Goal: Information Seeking & Learning: Check status

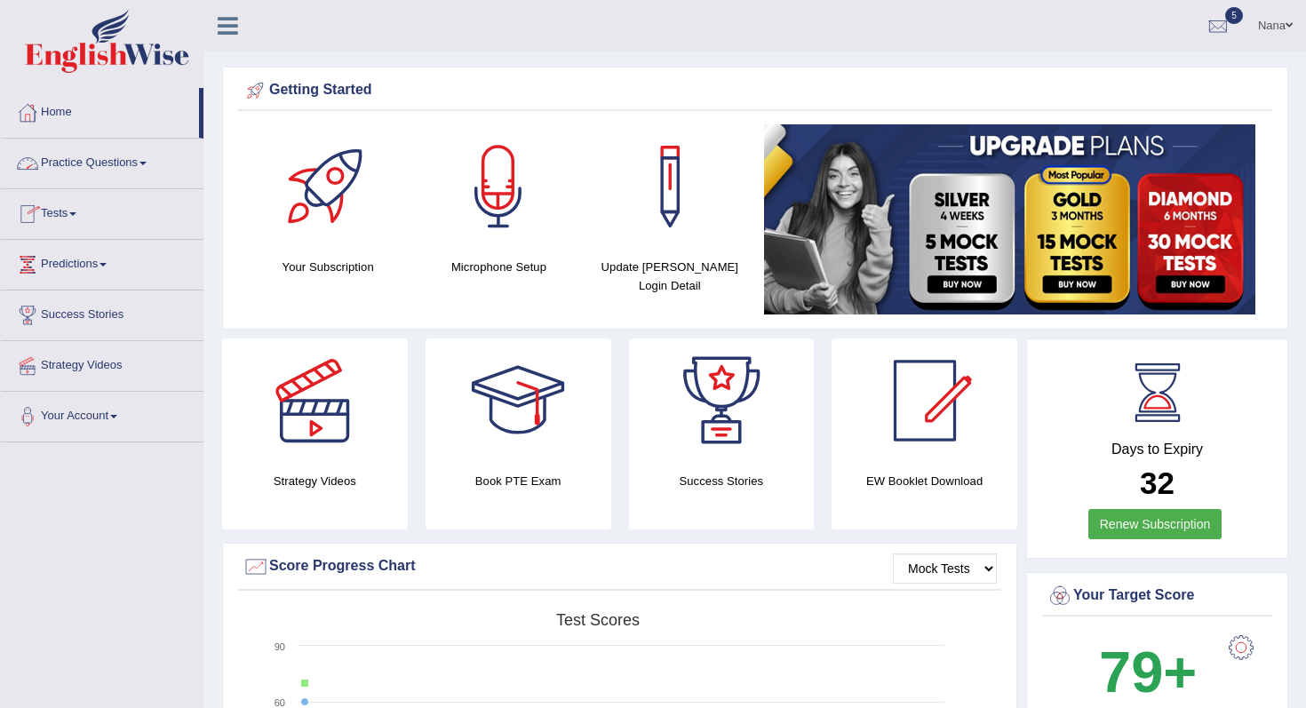
click at [99, 170] on link "Practice Questions" at bounding box center [102, 161] width 203 height 44
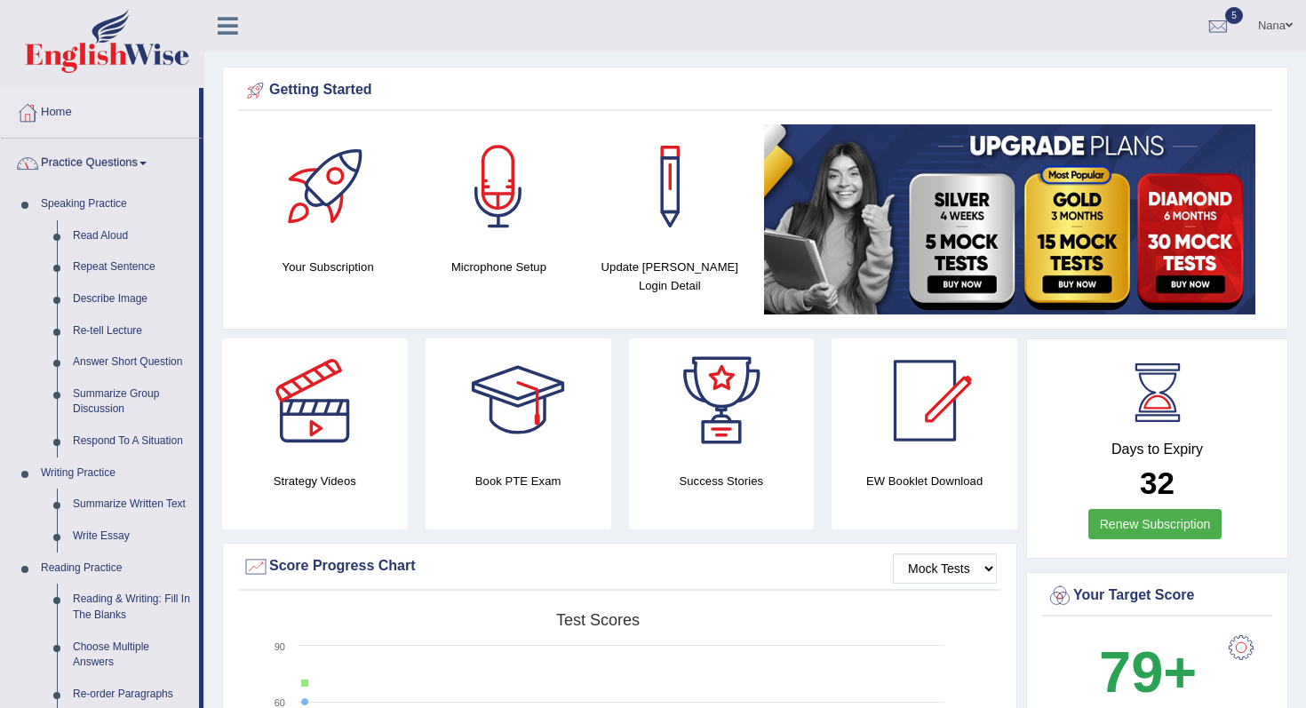
click at [96, 172] on link "Practice Questions" at bounding box center [100, 161] width 198 height 44
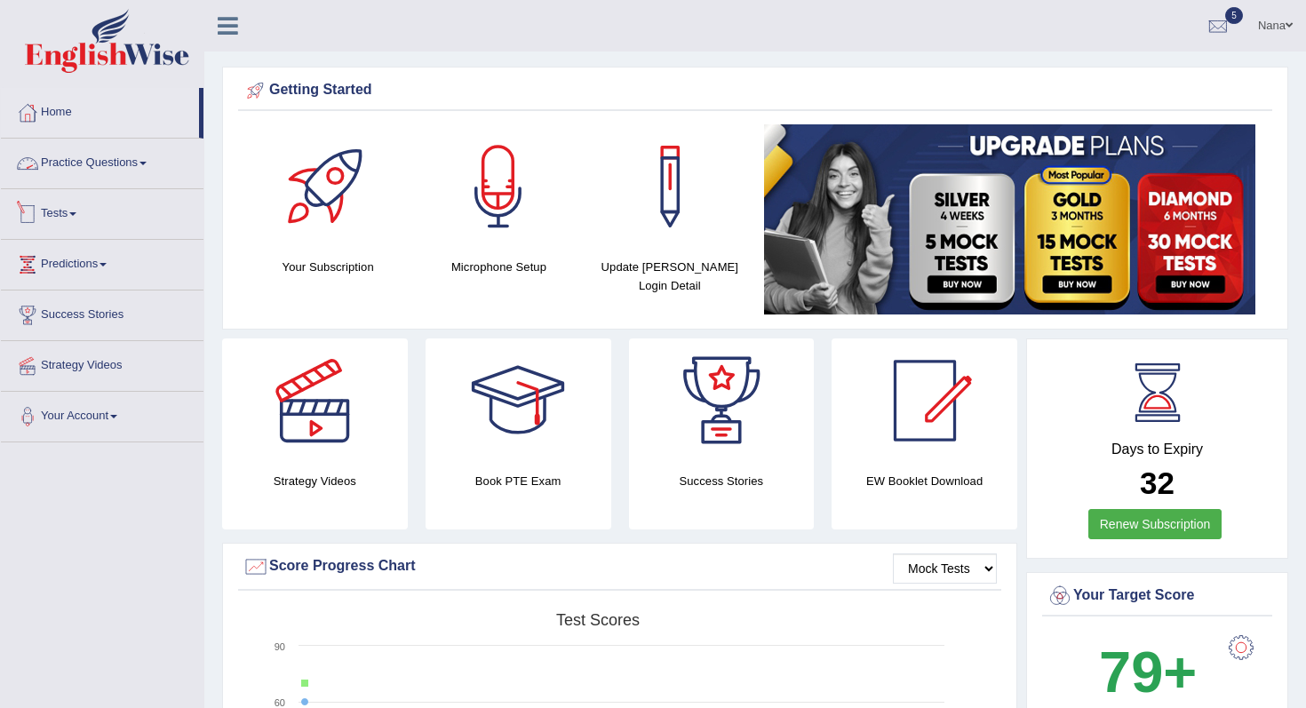
click at [71, 219] on link "Tests" at bounding box center [102, 211] width 203 height 44
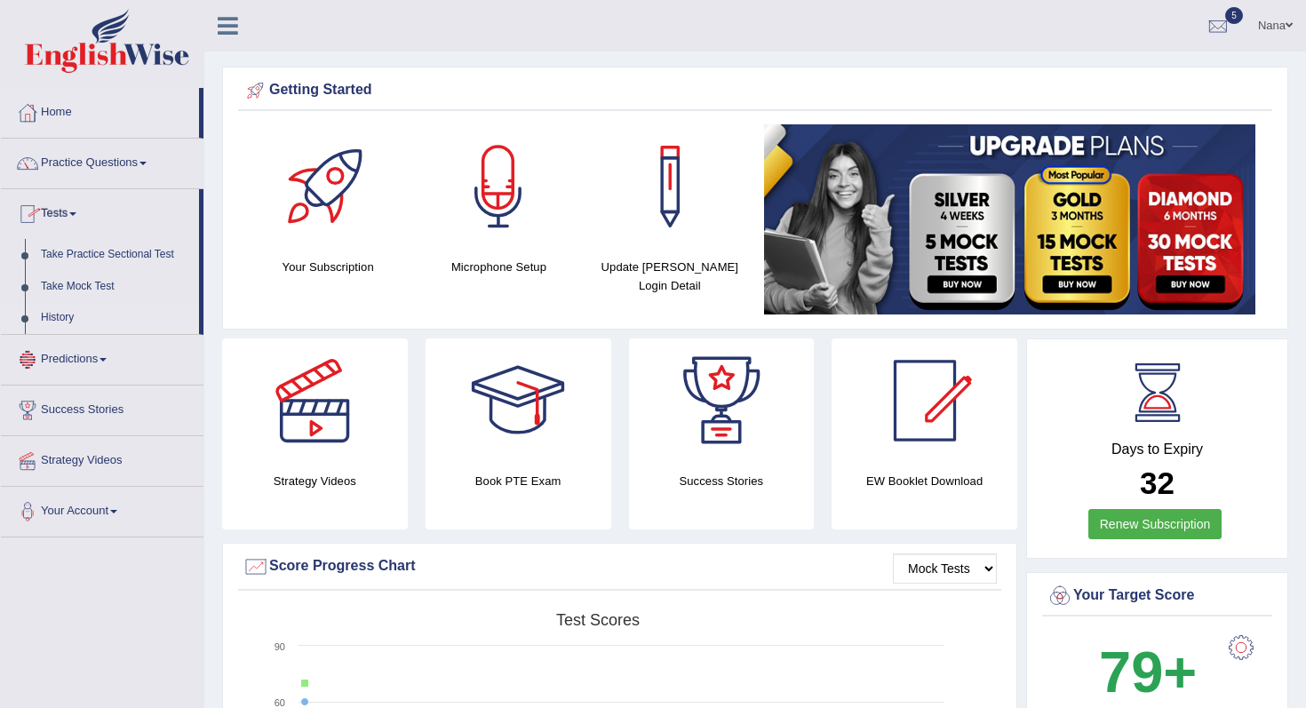
click at [63, 315] on link "History" at bounding box center [116, 318] width 166 height 32
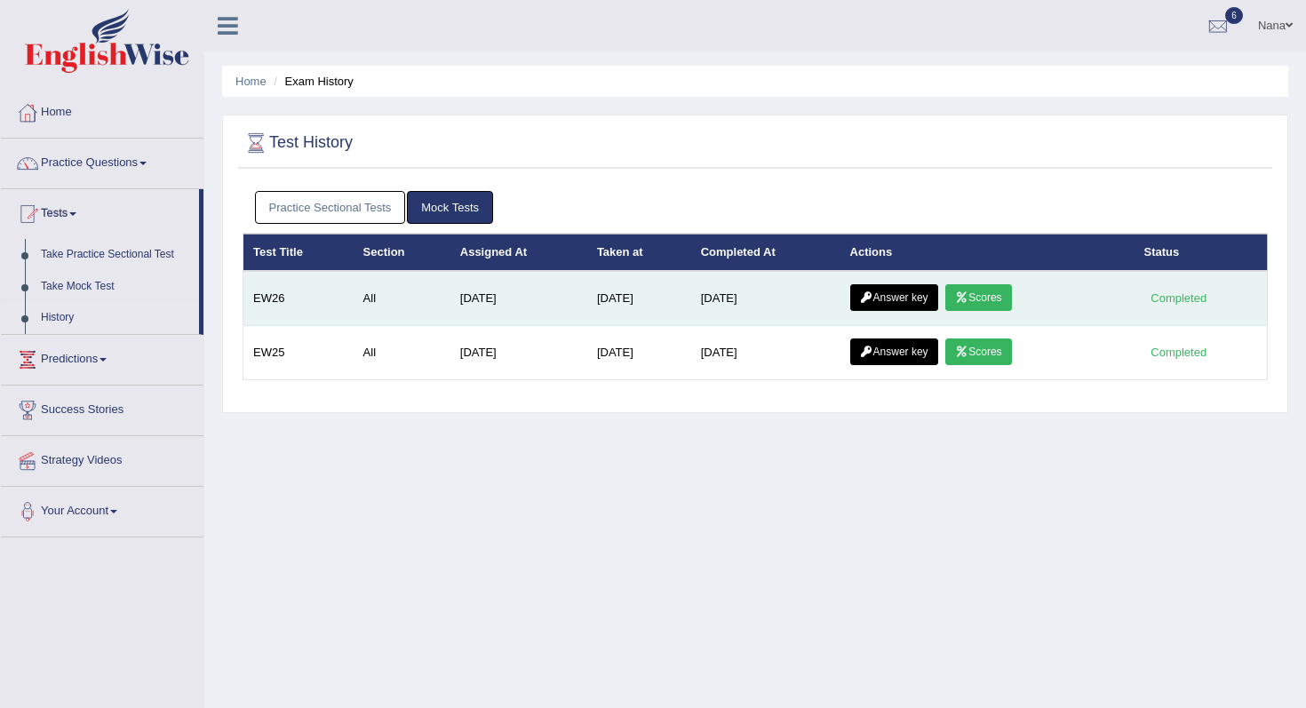
click at [1011, 285] on link "Scores" at bounding box center [978, 297] width 66 height 27
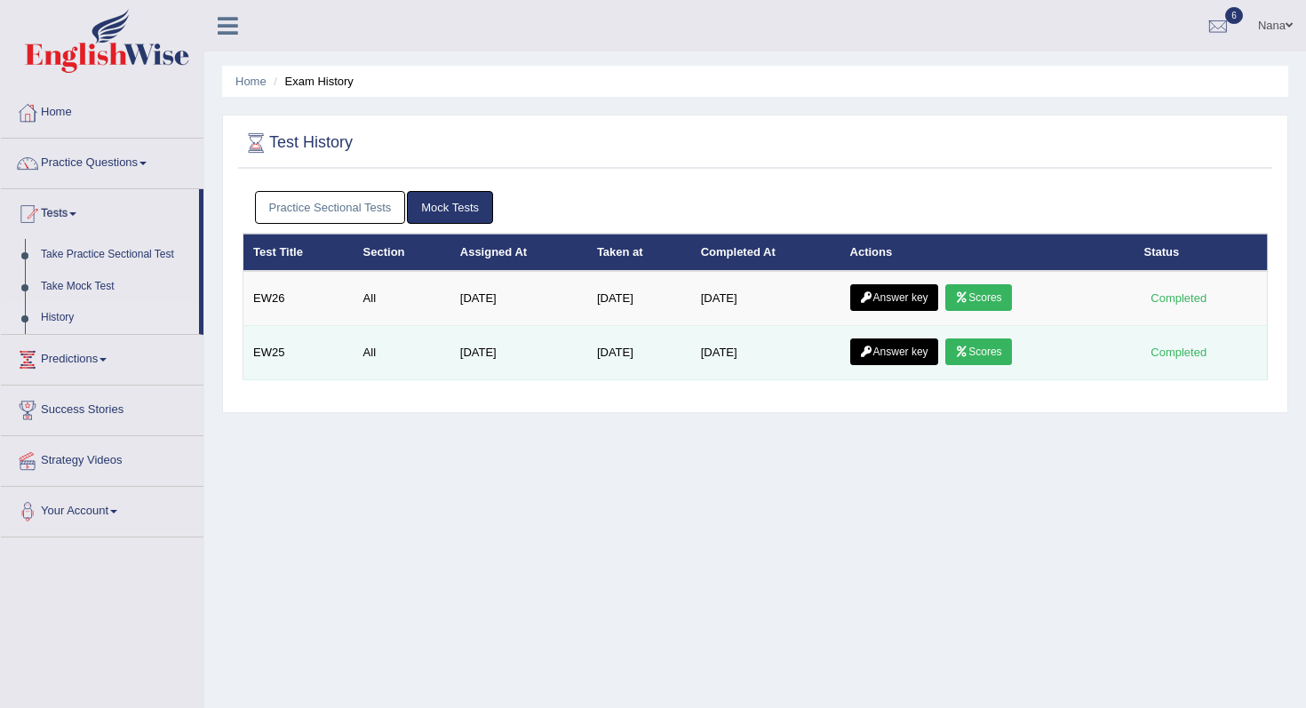
click at [1003, 343] on link "Scores" at bounding box center [978, 352] width 66 height 27
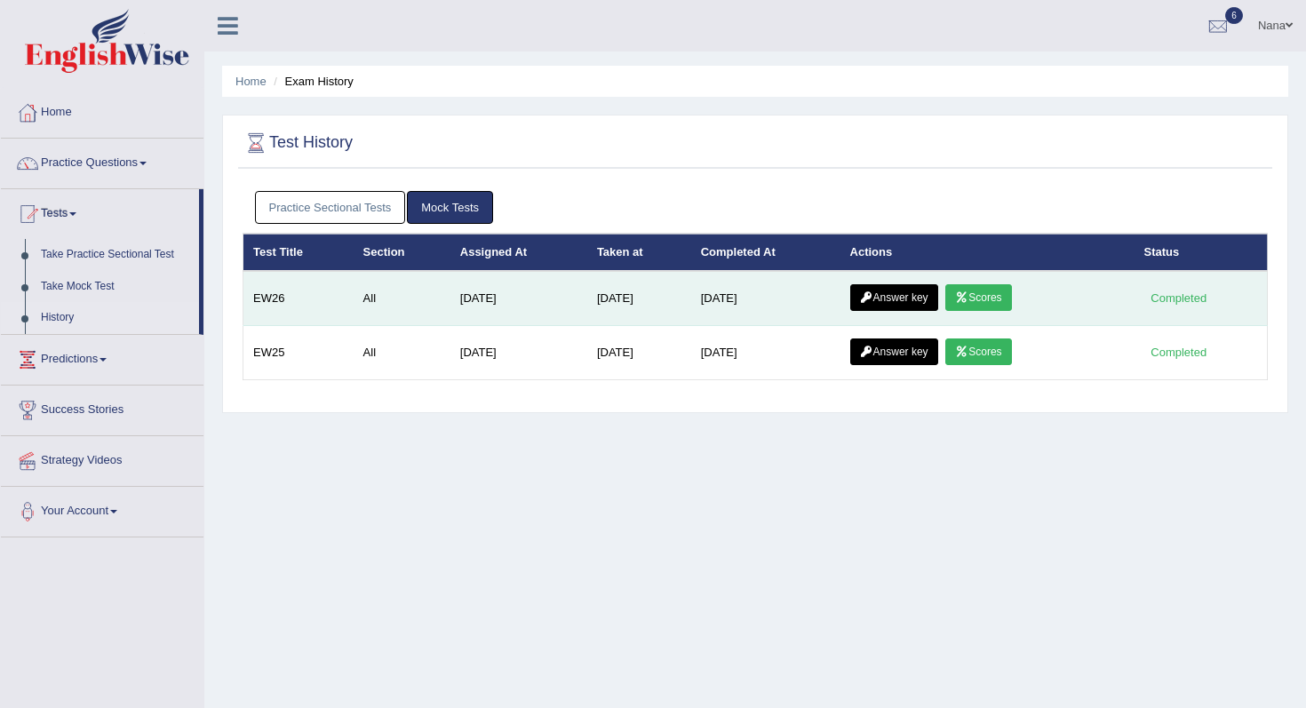
click at [990, 289] on link "Scores" at bounding box center [978, 297] width 66 height 27
click at [900, 295] on link "Answer key" at bounding box center [894, 297] width 88 height 27
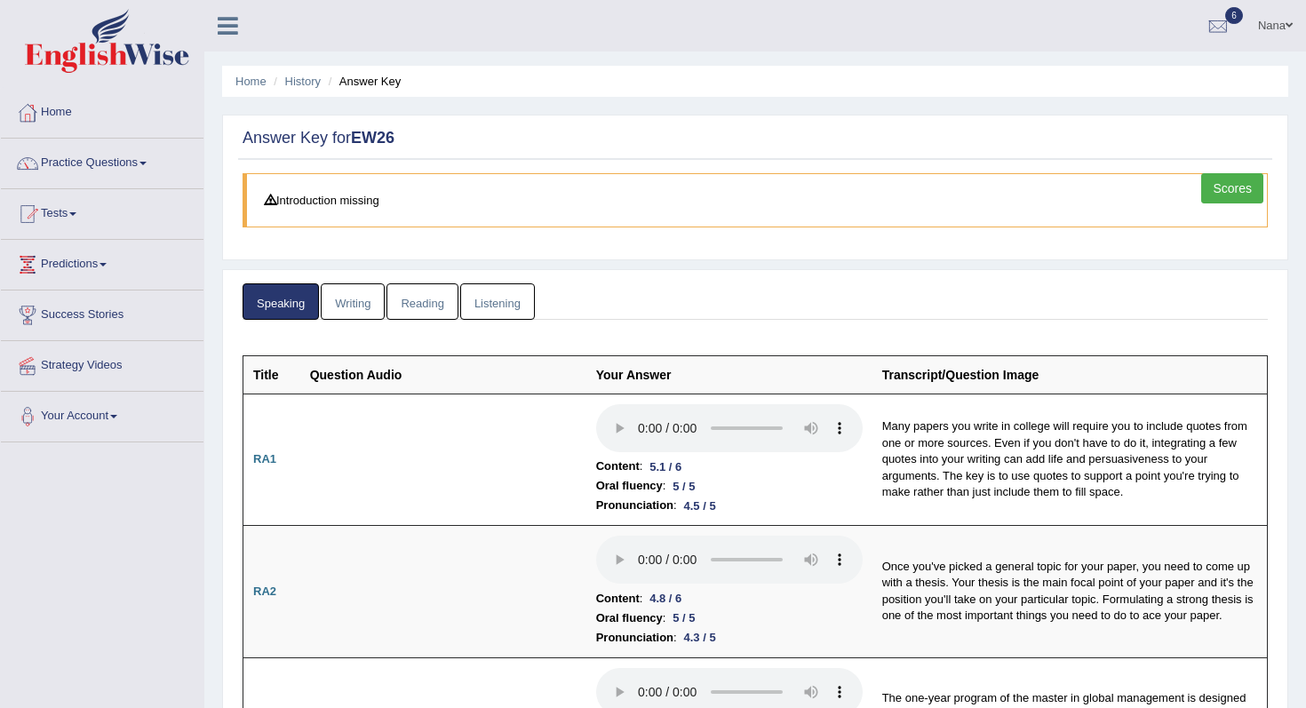
click at [437, 300] on link "Reading" at bounding box center [422, 301] width 71 height 36
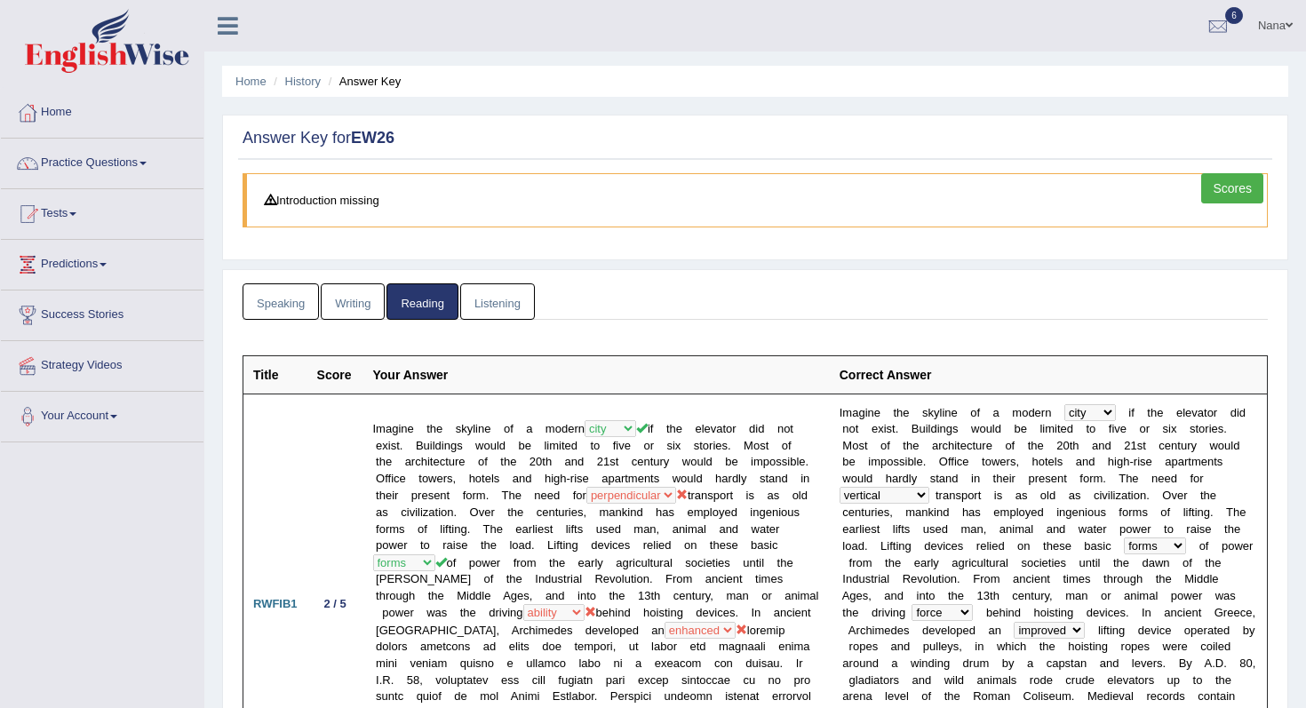
click at [345, 283] on link "Writing" at bounding box center [353, 301] width 64 height 36
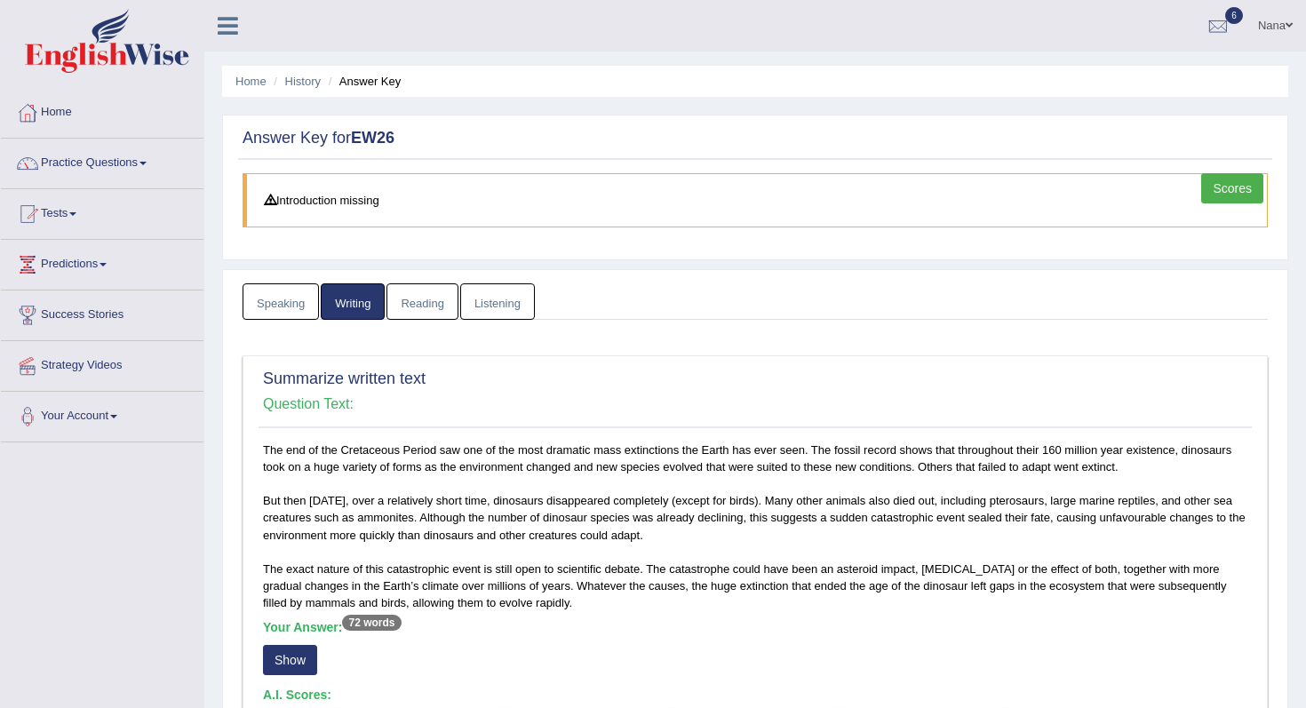
click at [290, 299] on link "Speaking" at bounding box center [281, 301] width 76 height 36
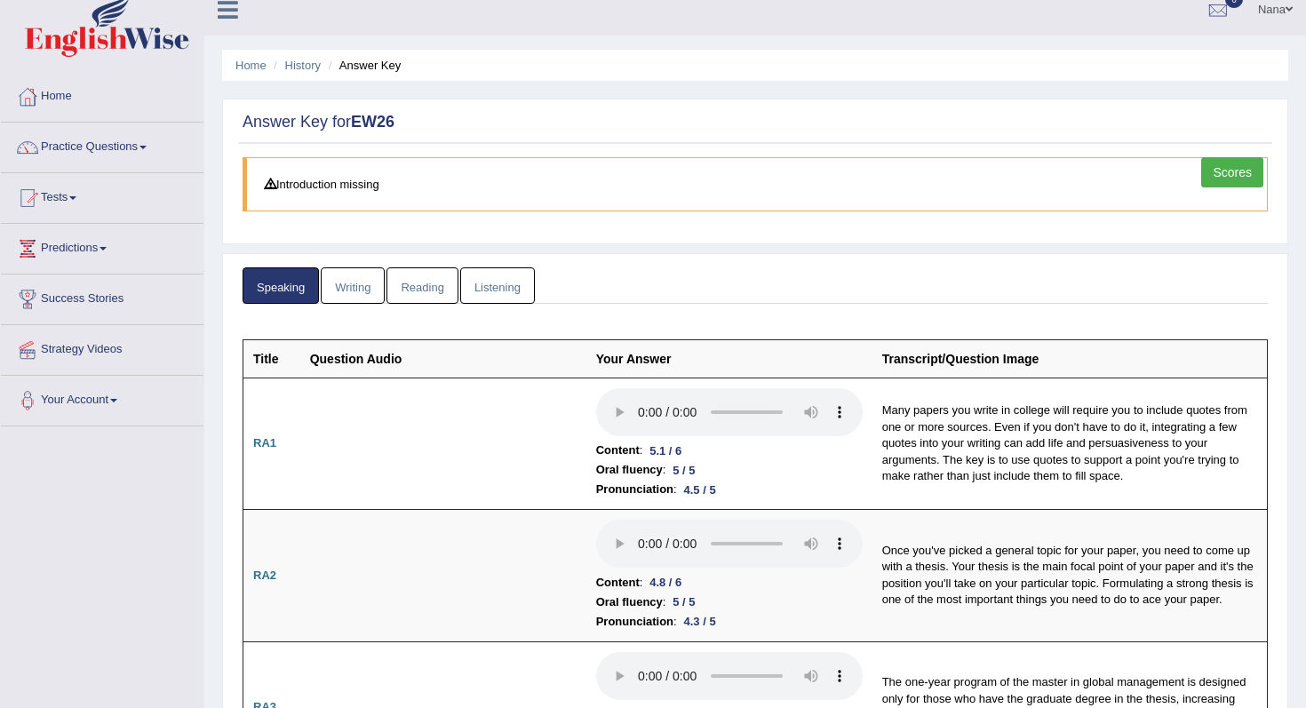
scroll to position [18, 0]
click at [1226, 174] on link "Scores" at bounding box center [1232, 171] width 62 height 30
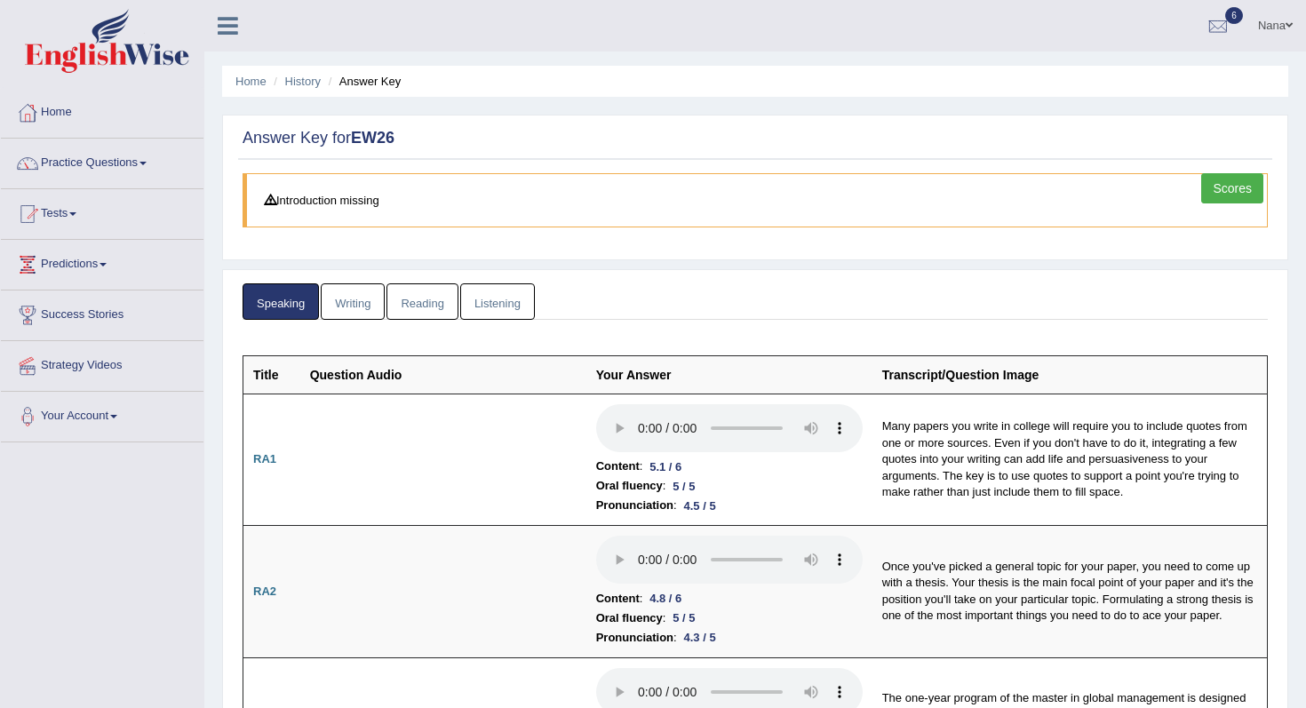
click at [481, 315] on link "Listening" at bounding box center [497, 301] width 75 height 36
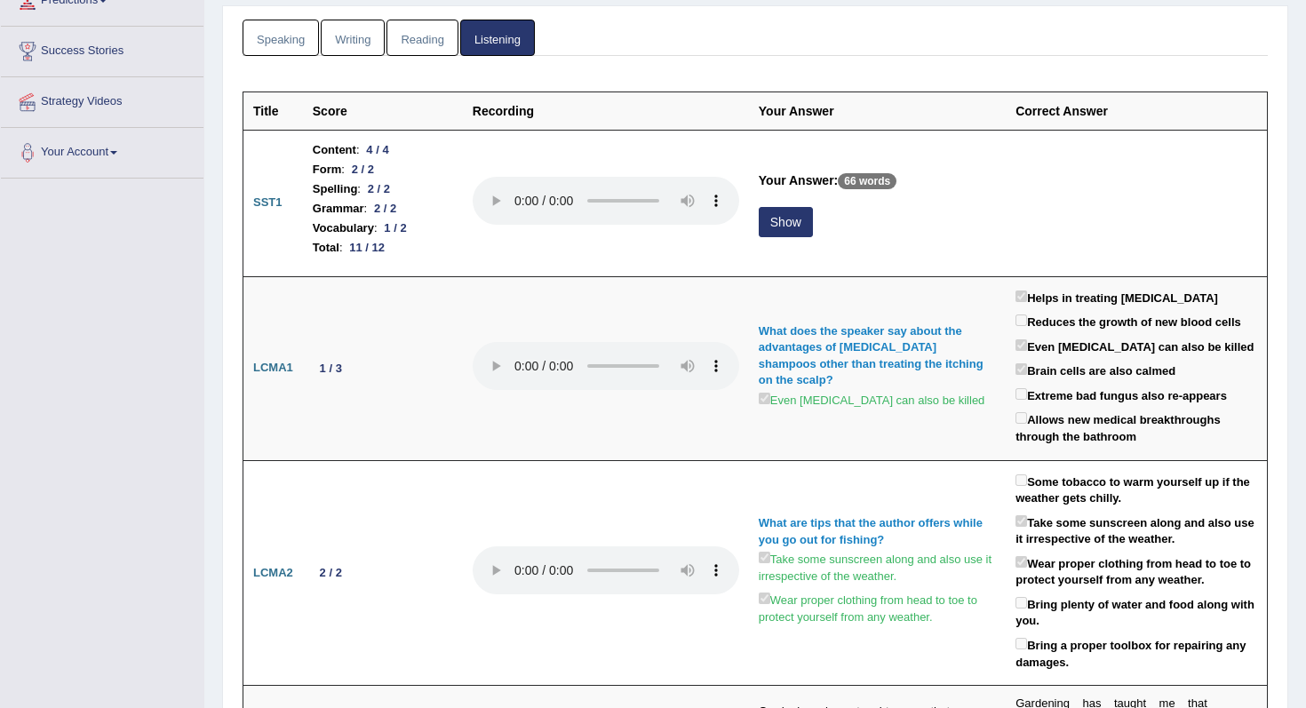
scroll to position [263, 0]
